Goal: Check status: Check status

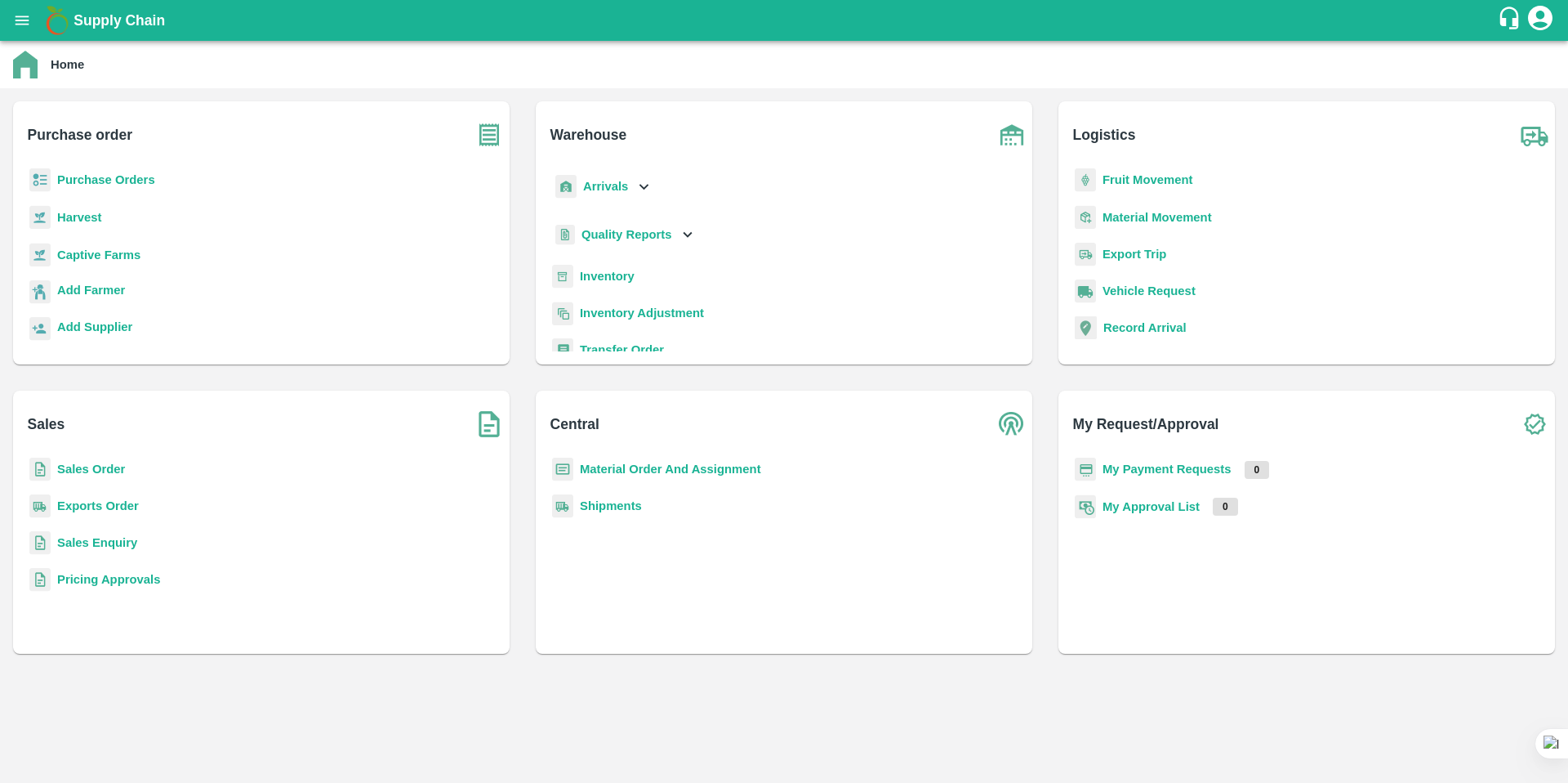
click at [631, 240] on b "Quality Reports" at bounding box center [626, 234] width 90 height 13
click at [626, 270] on span "Warehouse" at bounding box center [626, 271] width 61 height 18
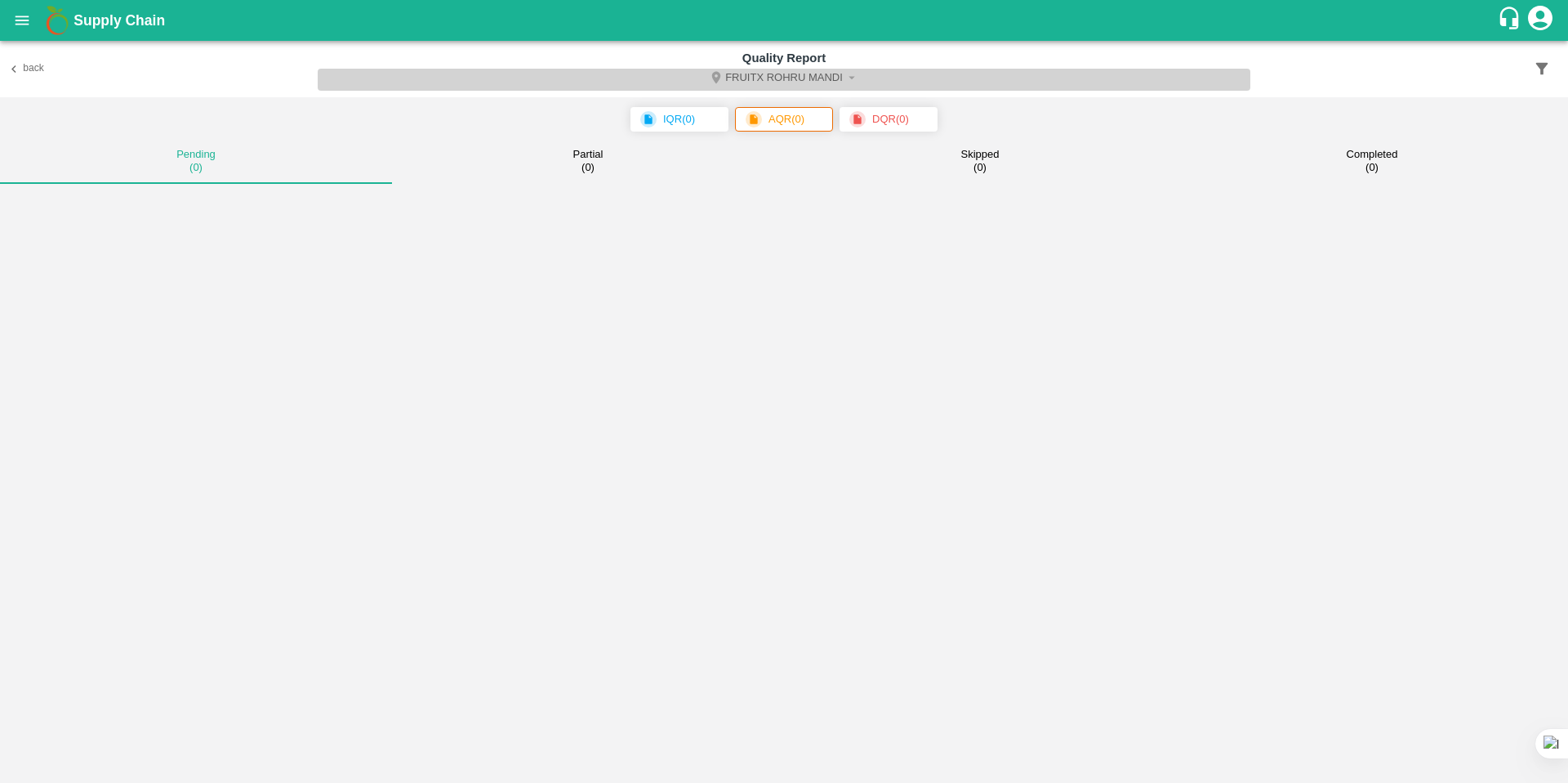
click at [767, 85] on button "FruitX Rohru Mandi" at bounding box center [784, 79] width 933 height 22
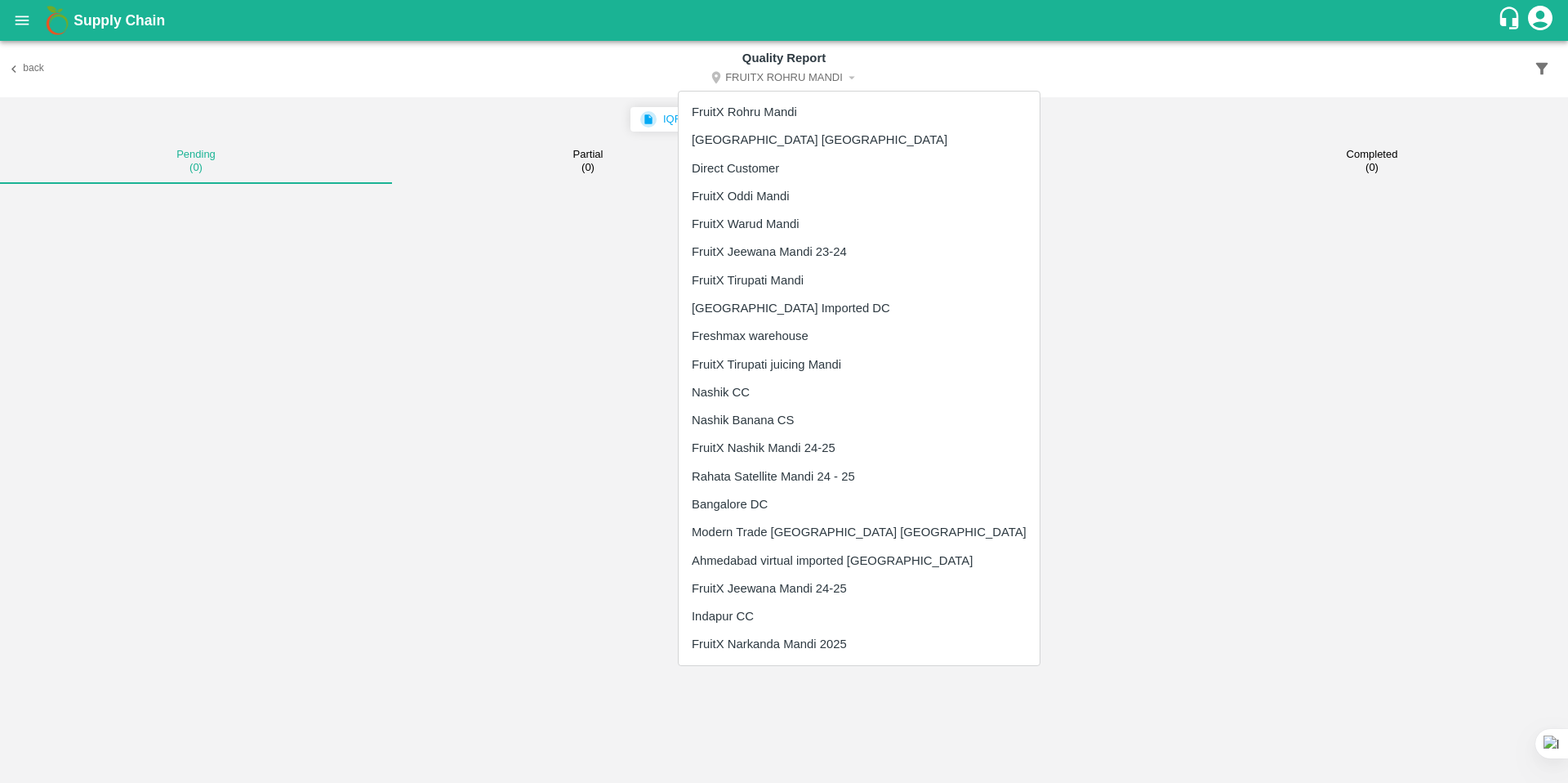
click at [766, 403] on li "Nashik CC" at bounding box center [859, 392] width 361 height 28
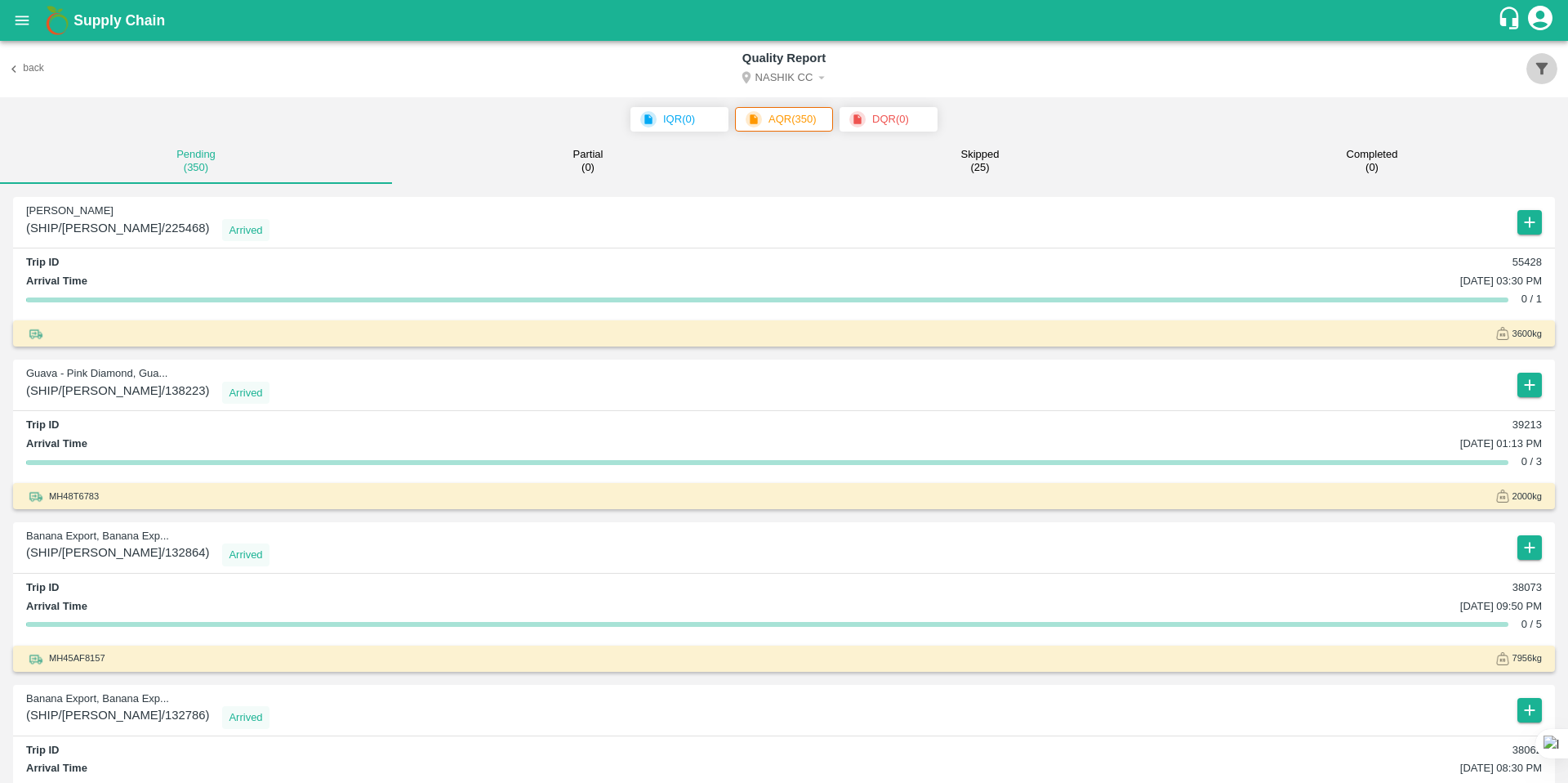
click at [1542, 67] on icon "button" at bounding box center [1542, 68] width 12 height 12
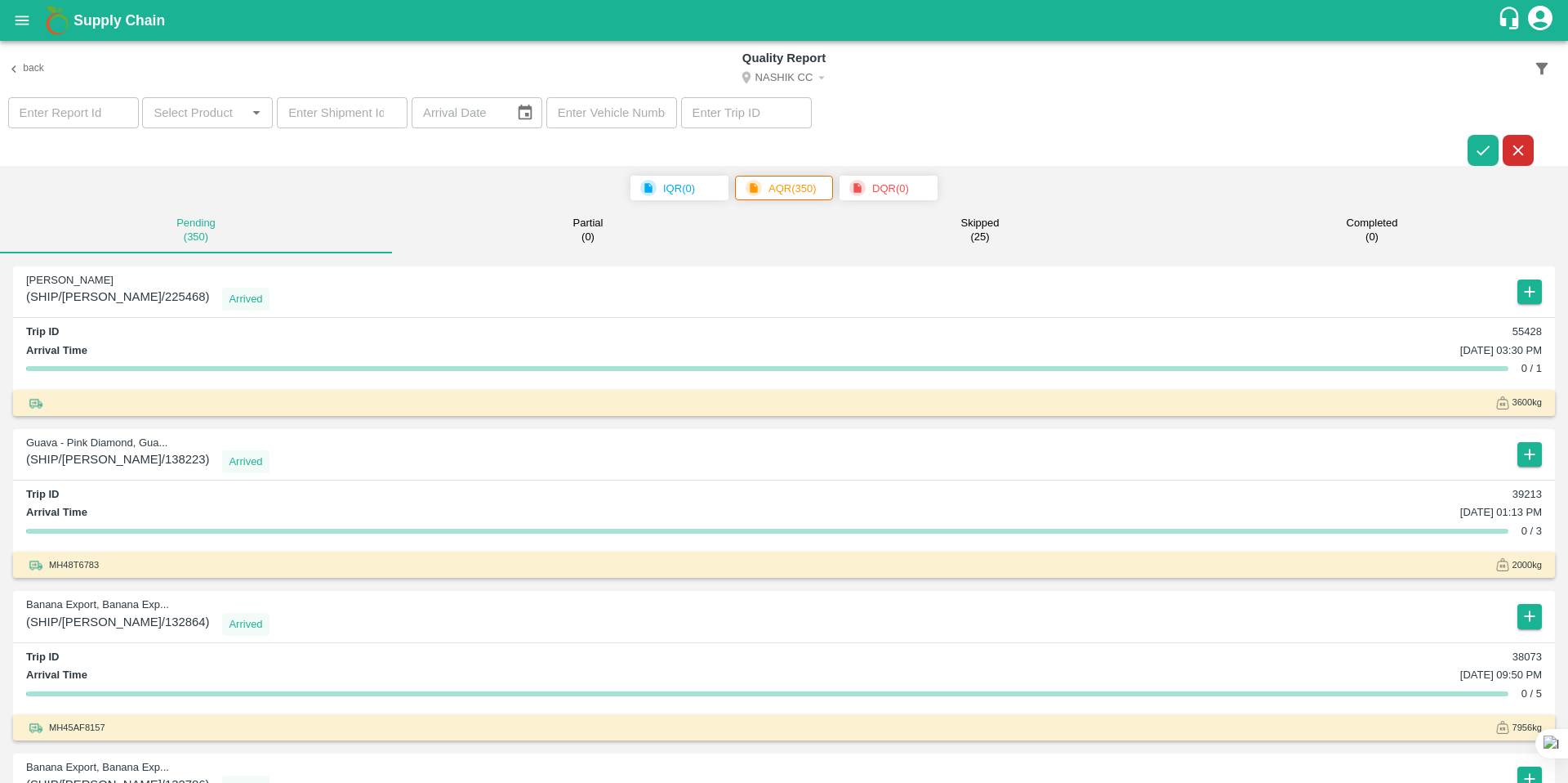
click at [220, 118] on input "input" at bounding box center [193, 112] width 94 height 21
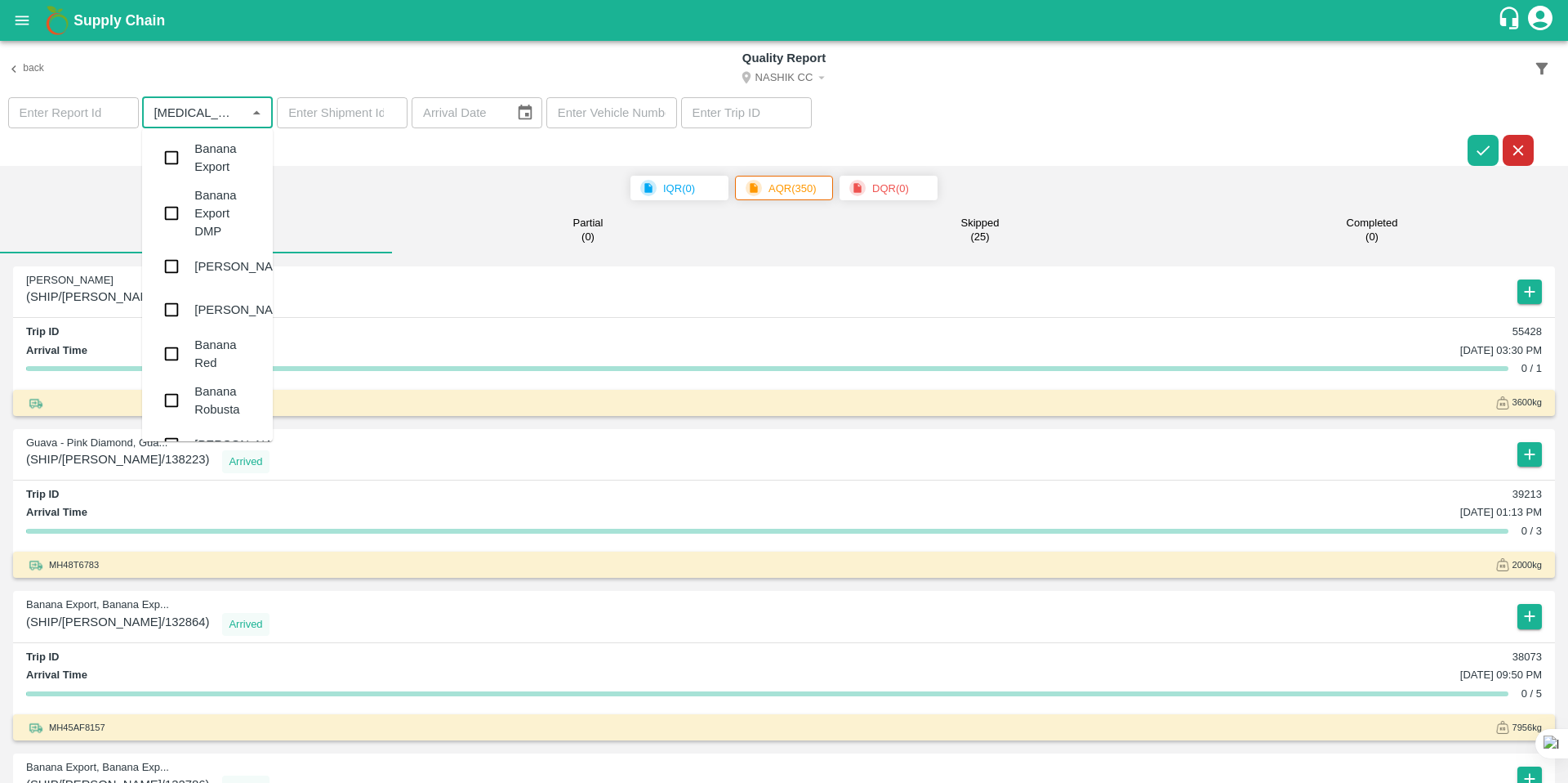
type input "banana"
click at [192, 165] on div "Banana Export" at bounding box center [207, 158] width 131 height 47
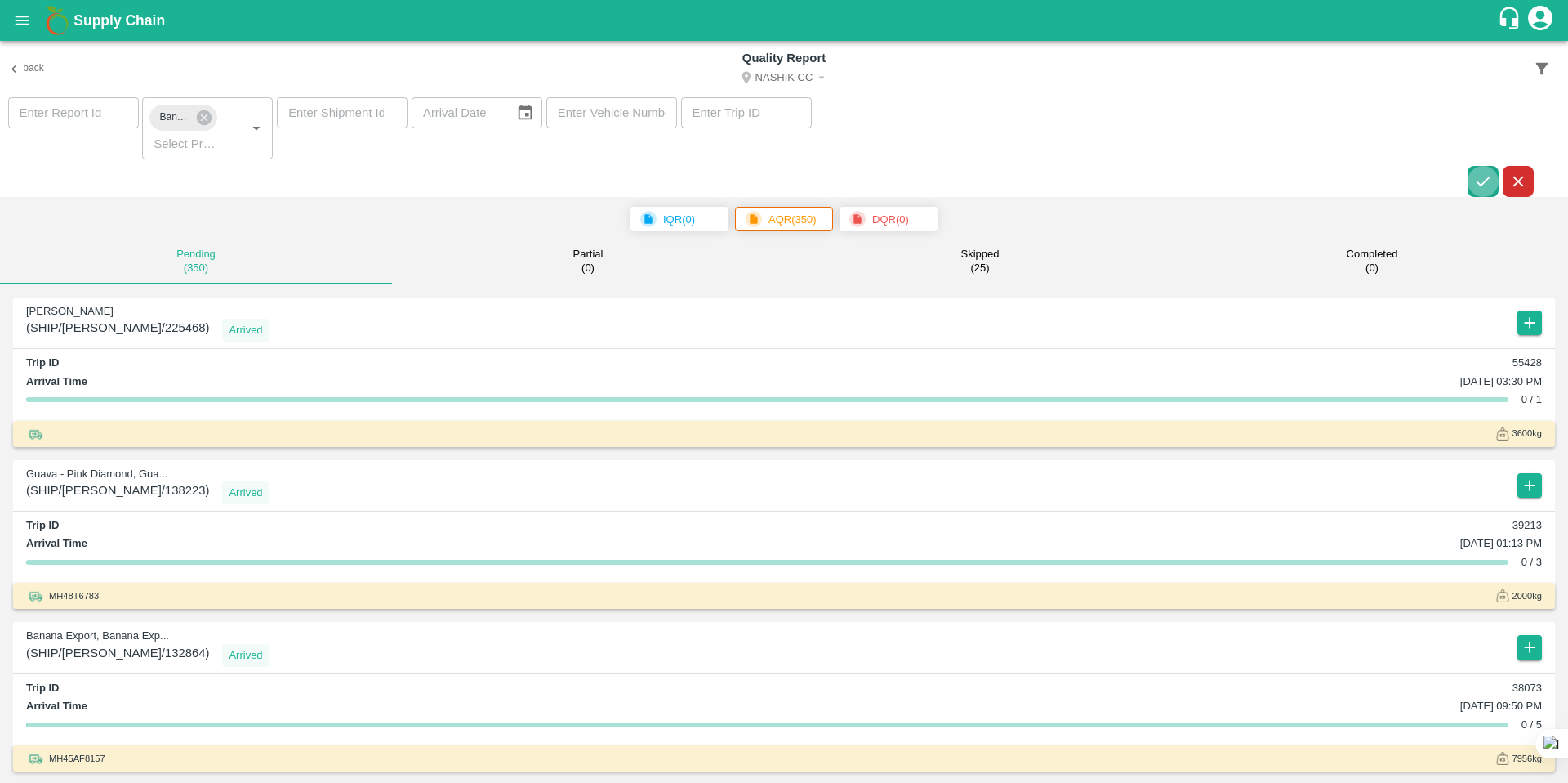
click at [1486, 171] on button "button" at bounding box center [1483, 181] width 31 height 31
click at [785, 74] on button "Nashik CC" at bounding box center [784, 79] width 933 height 22
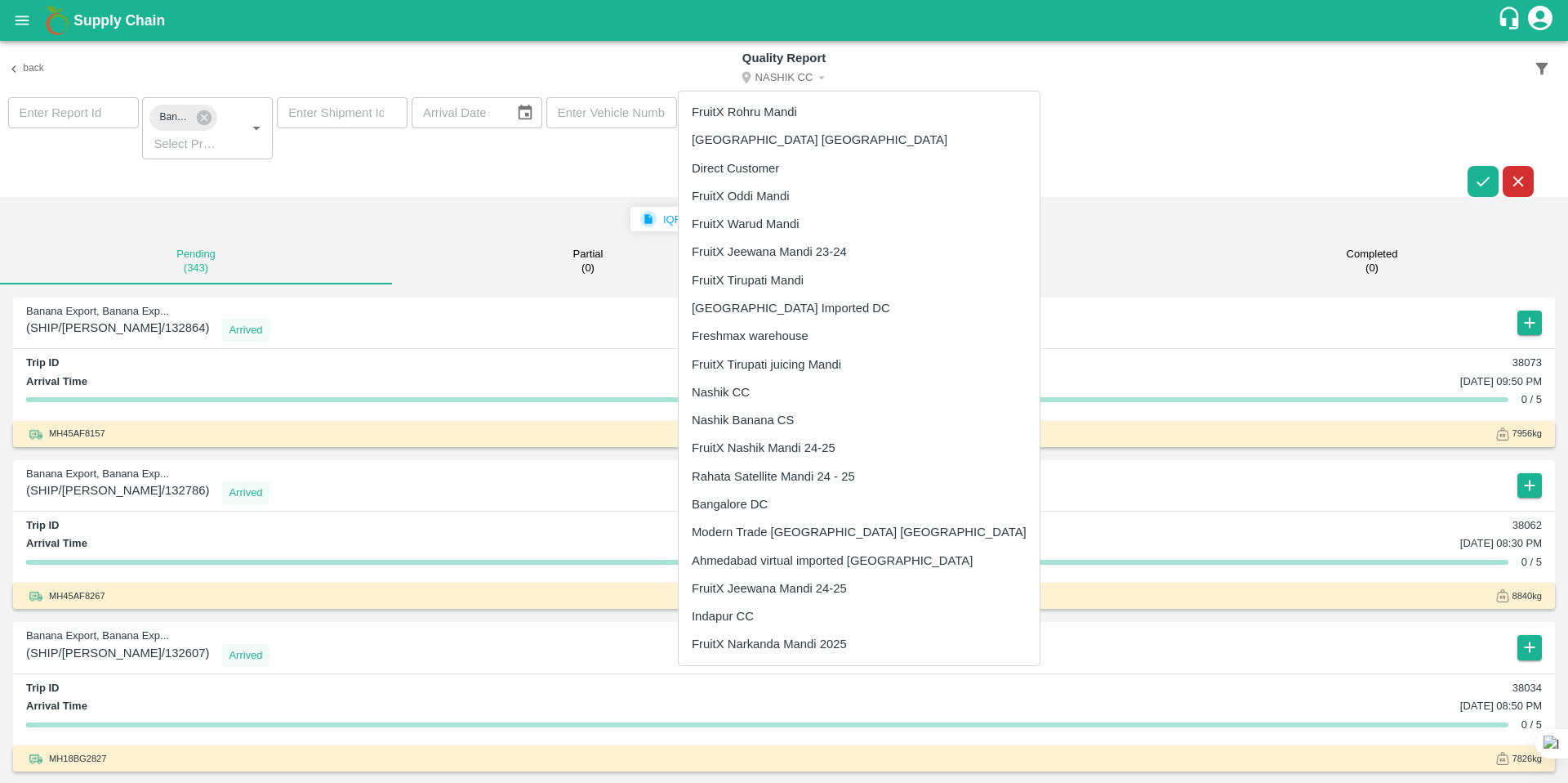
click at [778, 423] on li "Nashik Banana CS" at bounding box center [859, 420] width 361 height 28
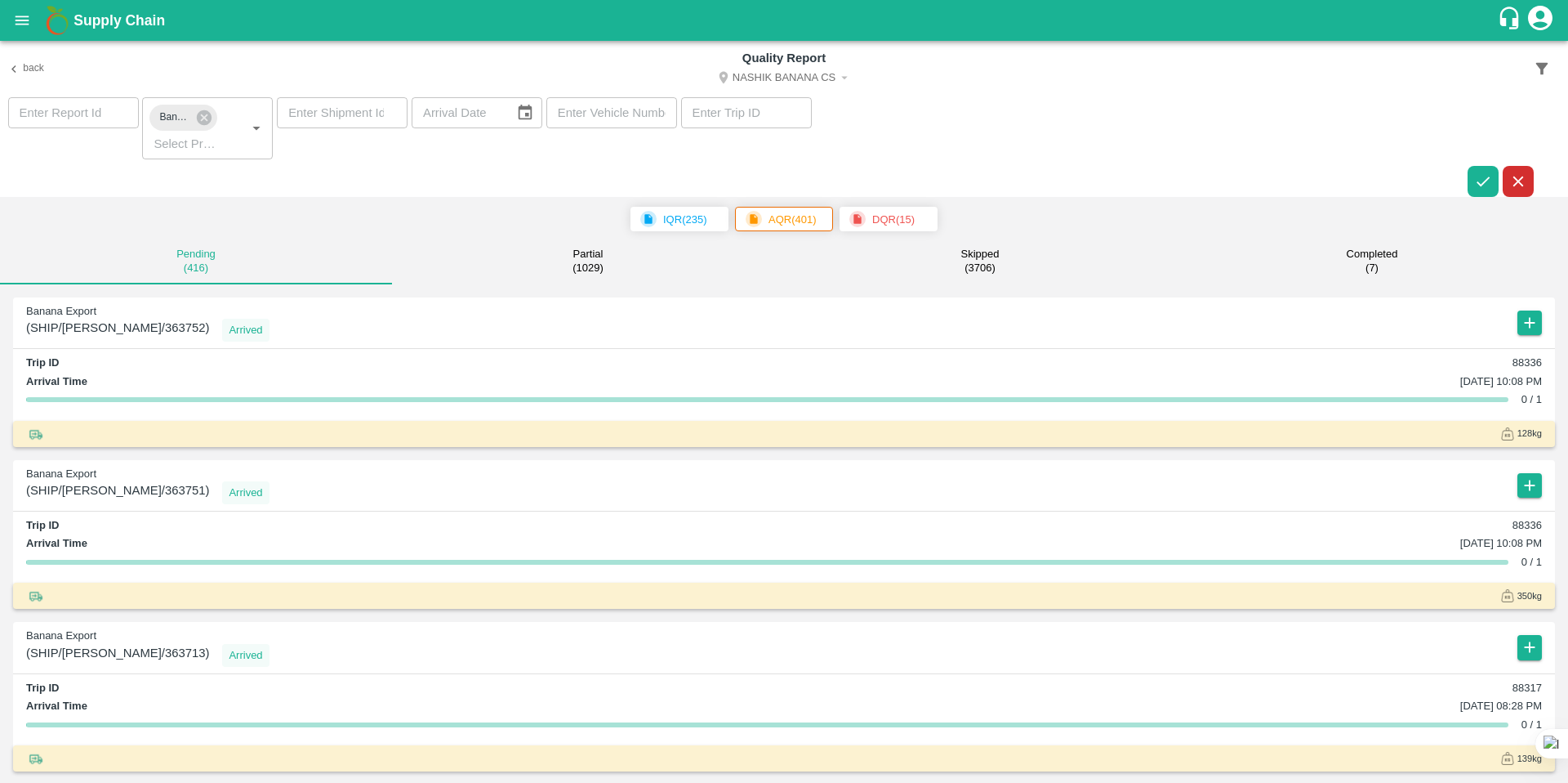
click at [1369, 264] on small "( 7 )" at bounding box center [1372, 268] width 13 height 13
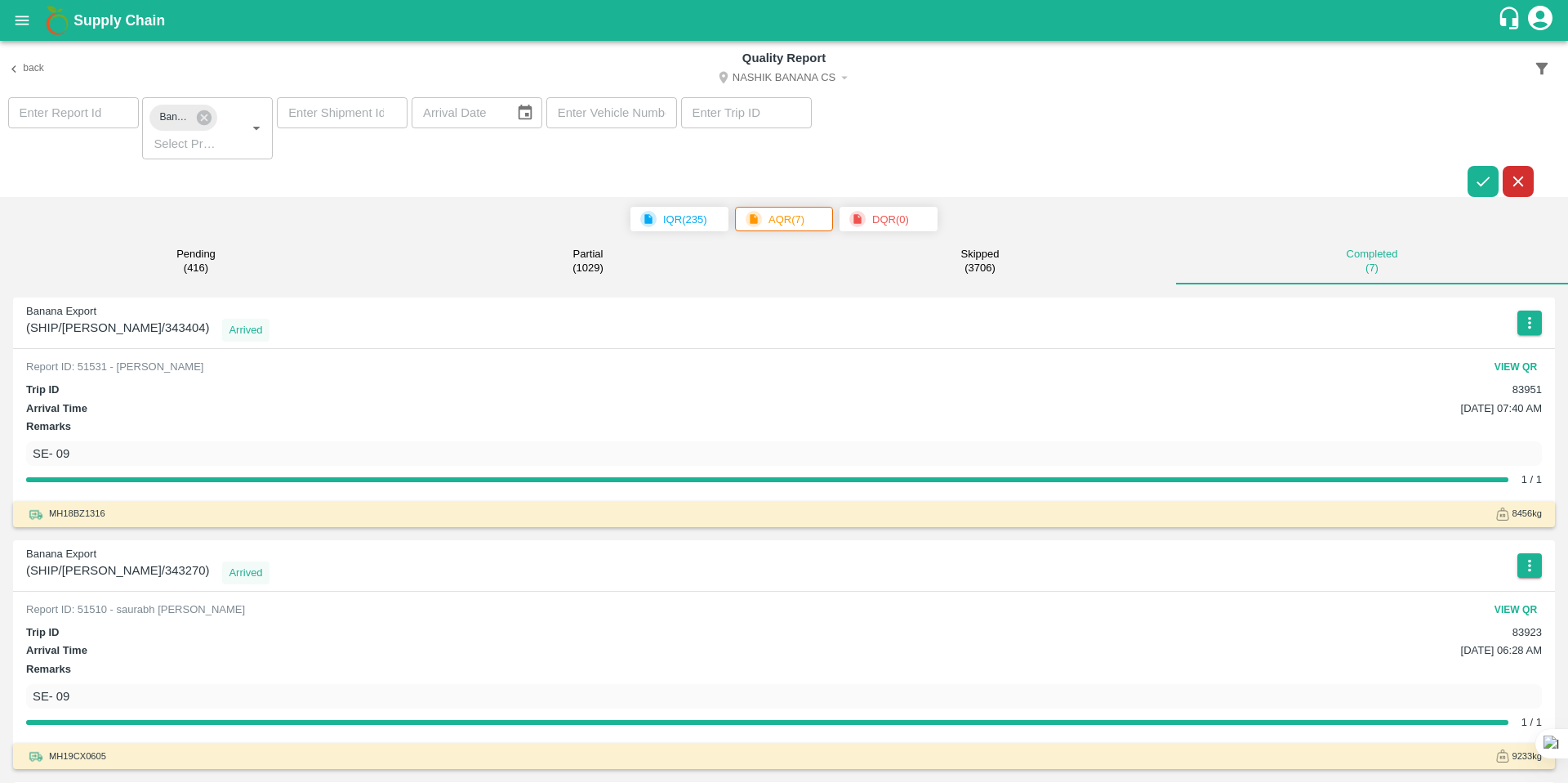
click at [1508, 365] on button "View QR" at bounding box center [1515, 367] width 53 height 24
